Goal: Task Accomplishment & Management: Manage account settings

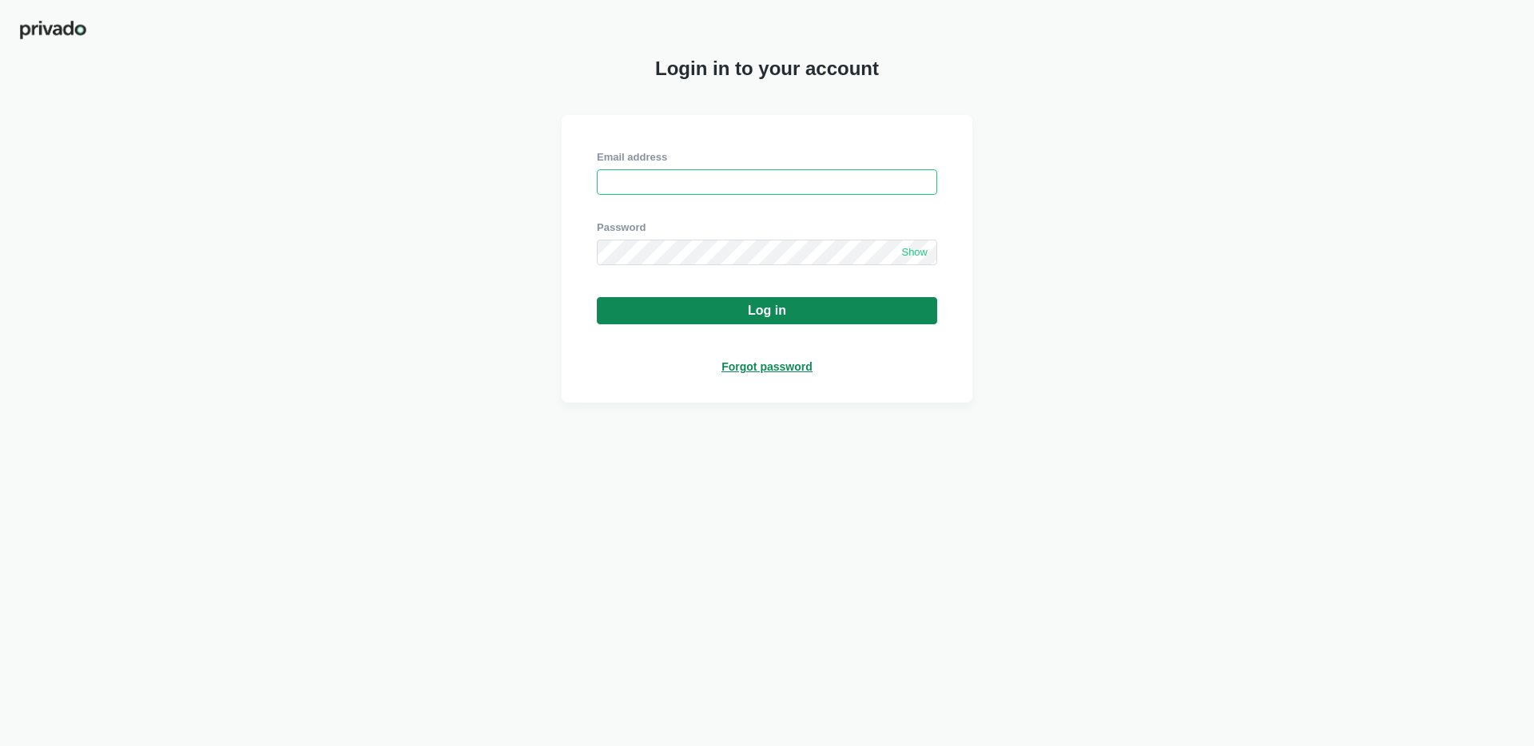
type input "[EMAIL_ADDRESS][DOMAIN_NAME]"
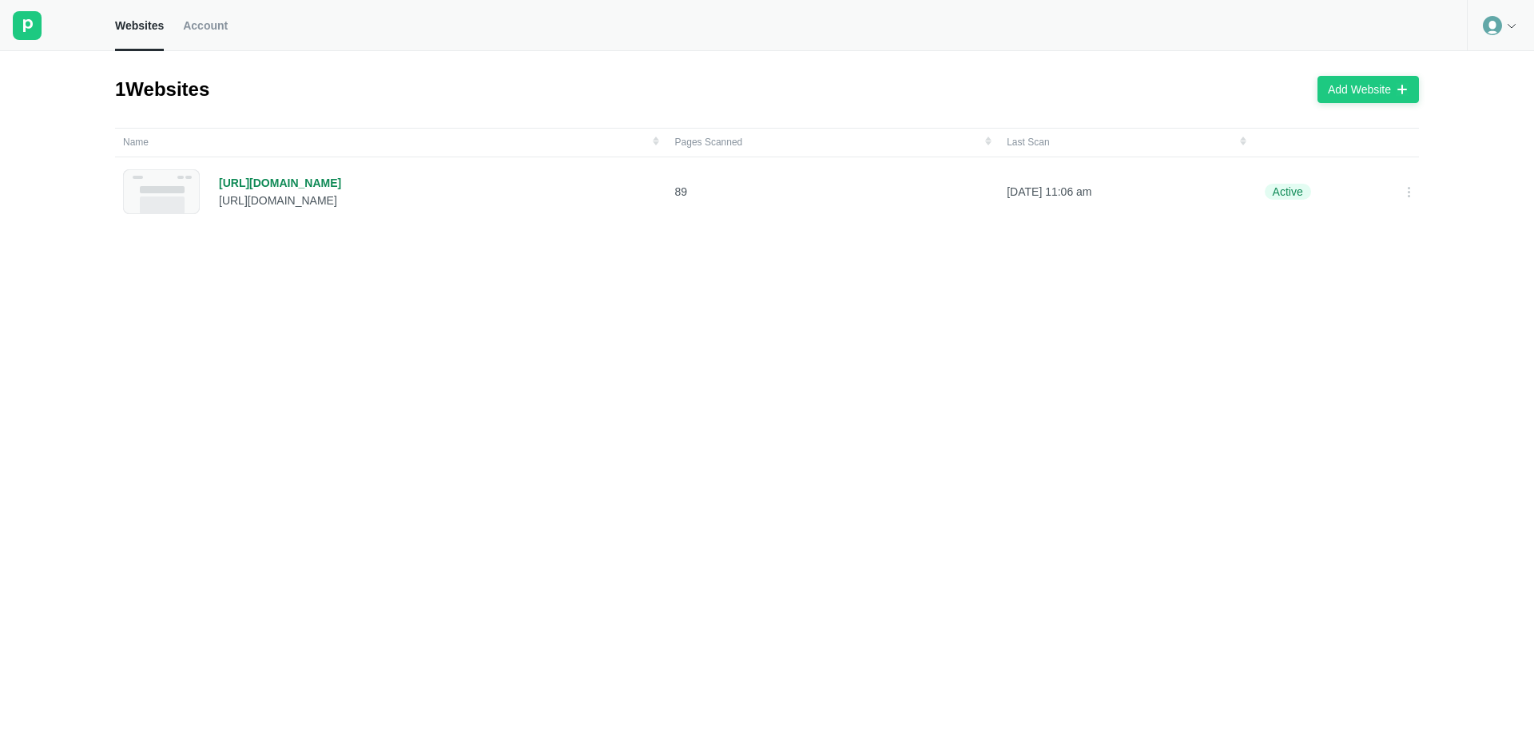
click at [508, 297] on div "Name Pages Scanned Last Scan [URL][DOMAIN_NAME] [URL][DOMAIN_NAME] 89 [DATE] 11…" at bounding box center [773, 443] width 1316 height 630
click at [251, 26] on div "Websites Account" at bounding box center [767, 25] width 1534 height 51
click at [223, 30] on span "Account" at bounding box center [205, 25] width 45 height 14
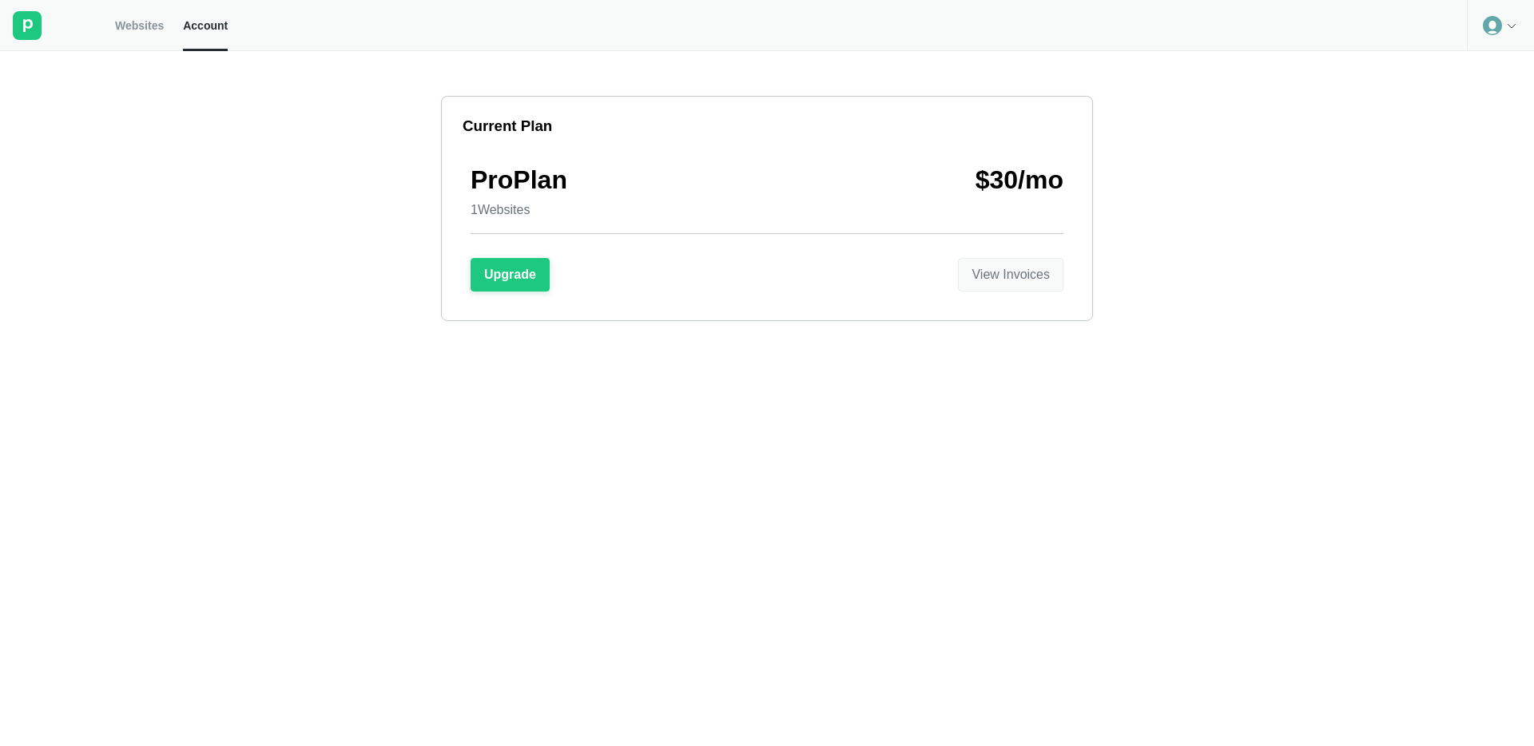
click at [1038, 285] on button "View Invoices" at bounding box center [1010, 275] width 105 height 34
